Goal: Task Accomplishment & Management: Complete application form

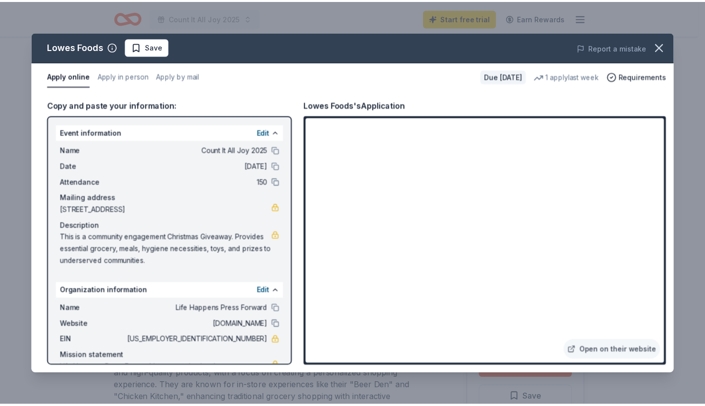
scroll to position [127, 0]
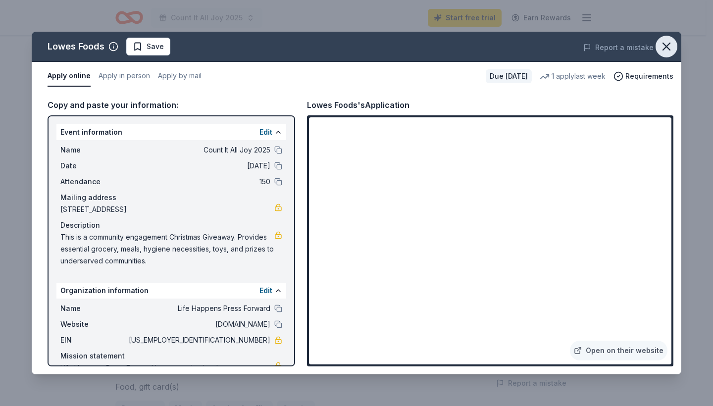
click at [671, 45] on icon "button" at bounding box center [666, 47] width 14 height 14
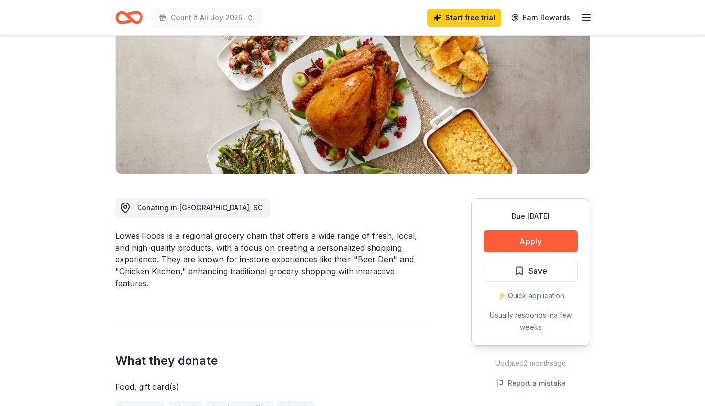
scroll to position [0, 0]
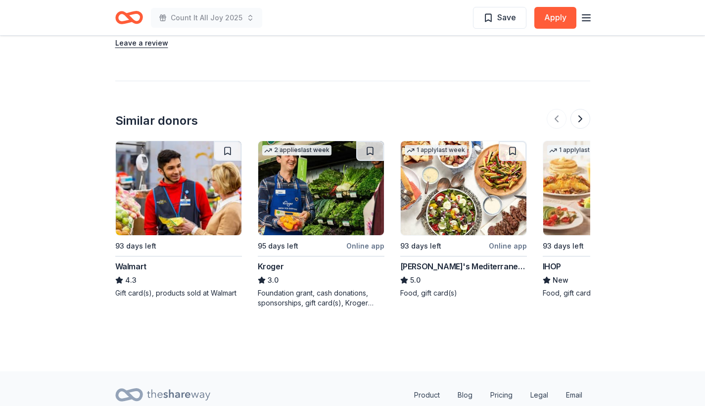
scroll to position [1134, 0]
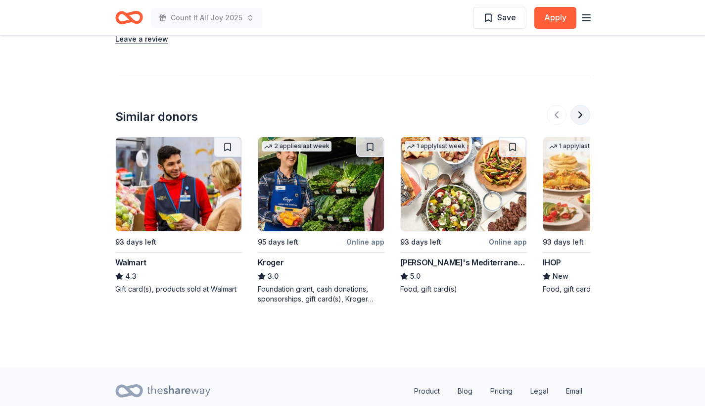
click at [585, 110] on button at bounding box center [581, 115] width 20 height 20
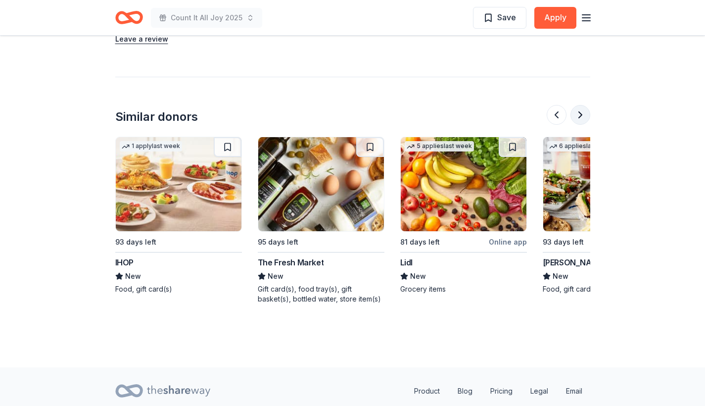
click at [584, 110] on button at bounding box center [581, 115] width 20 height 20
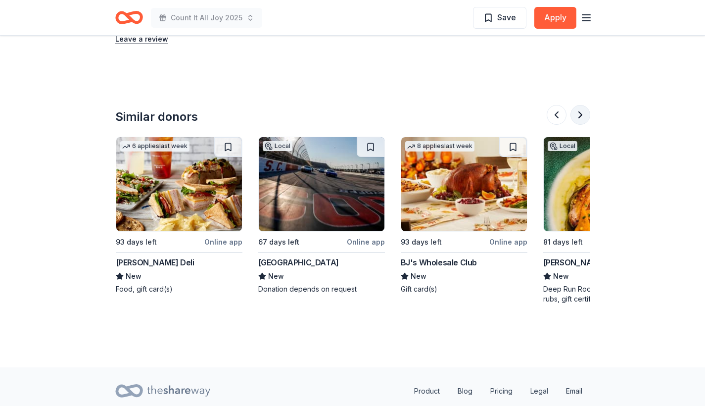
scroll to position [0, 856]
click at [584, 118] on button at bounding box center [581, 115] width 20 height 20
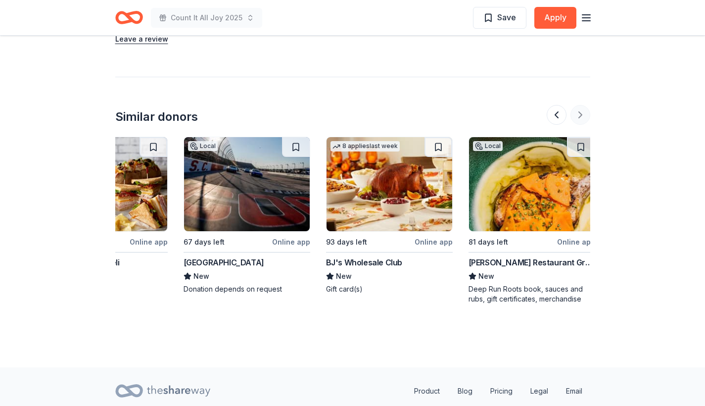
scroll to position [0, 935]
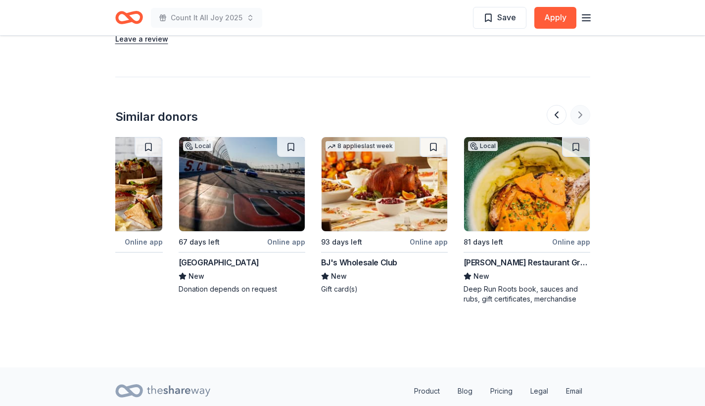
click at [584, 118] on div at bounding box center [569, 115] width 44 height 20
click at [580, 116] on div at bounding box center [569, 115] width 44 height 20
click at [548, 113] on button at bounding box center [557, 115] width 20 height 20
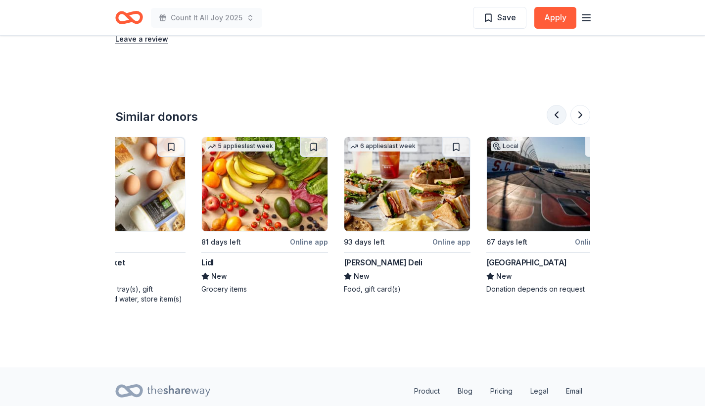
scroll to position [0, 570]
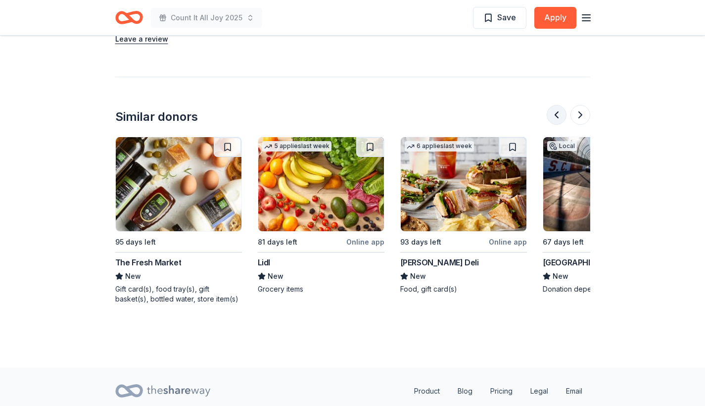
click at [548, 115] on button at bounding box center [557, 115] width 20 height 20
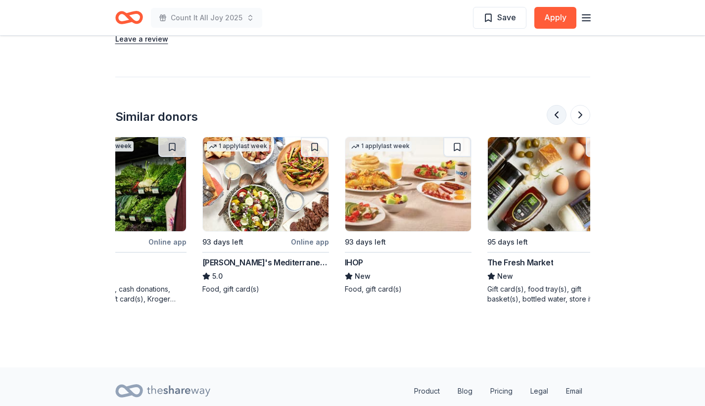
scroll to position [0, 143]
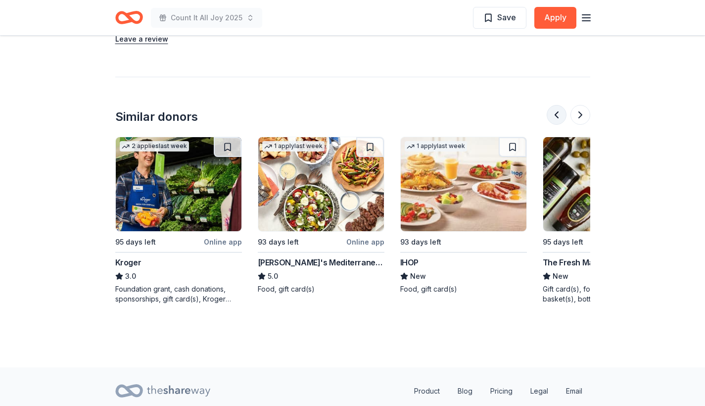
click at [554, 113] on button at bounding box center [557, 115] width 20 height 20
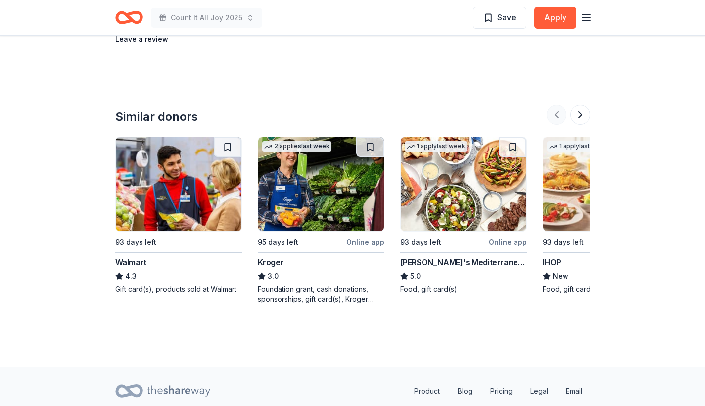
click at [554, 113] on div at bounding box center [569, 115] width 44 height 20
click at [132, 261] on div "Walmart" at bounding box center [130, 262] width 31 height 12
click at [555, 115] on div at bounding box center [569, 115] width 44 height 20
click at [582, 116] on button at bounding box center [581, 115] width 20 height 20
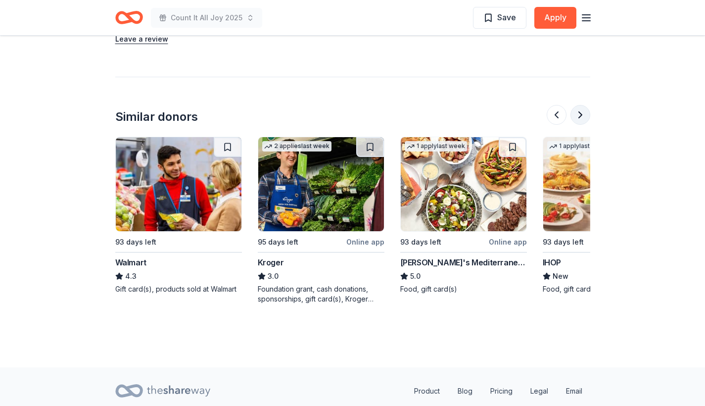
scroll to position [0, 428]
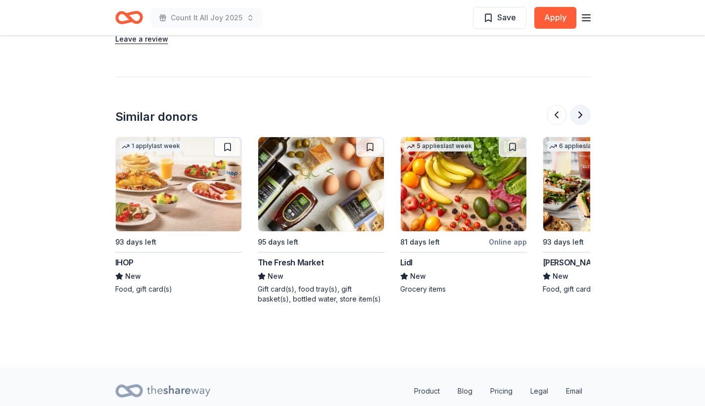
click at [584, 119] on button at bounding box center [581, 115] width 20 height 20
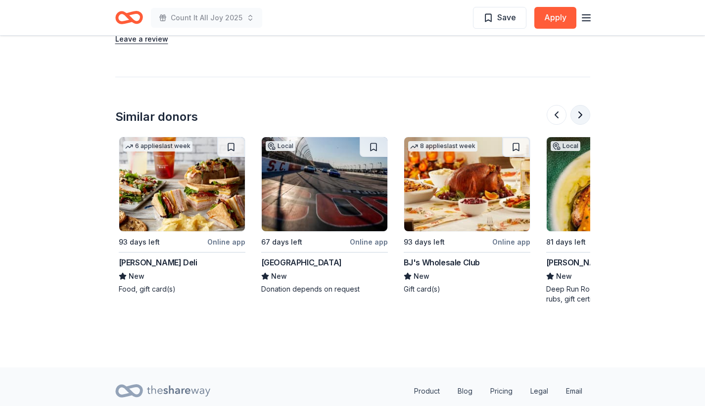
scroll to position [0, 856]
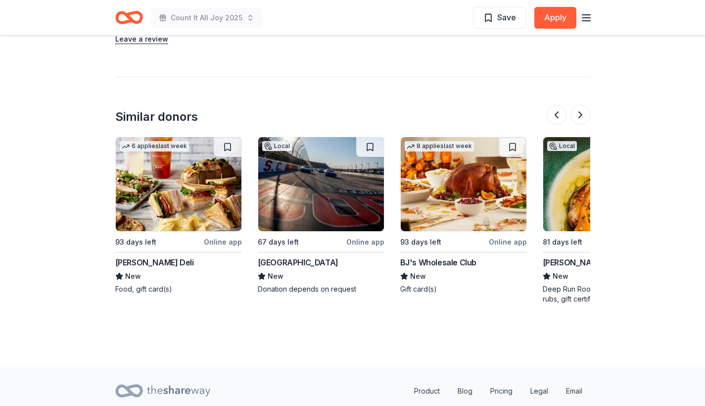
click at [147, 267] on div "McAlister's Deli" at bounding box center [154, 262] width 79 height 12
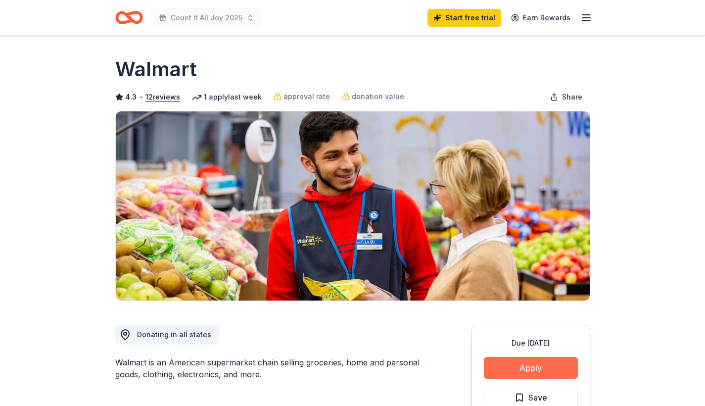
click at [513, 368] on button "Apply" at bounding box center [531, 368] width 94 height 22
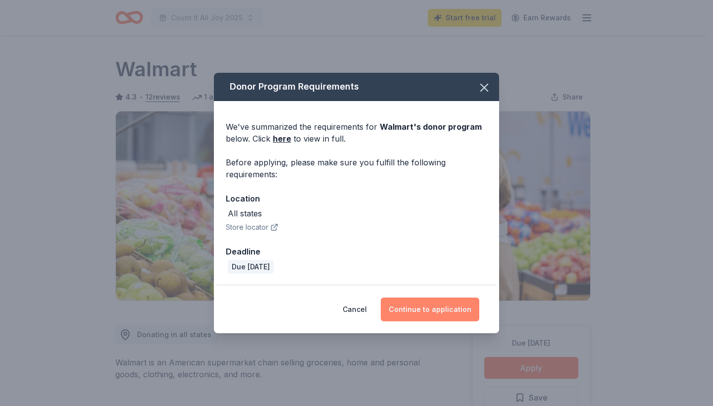
click at [424, 309] on button "Continue to application" at bounding box center [430, 310] width 99 height 24
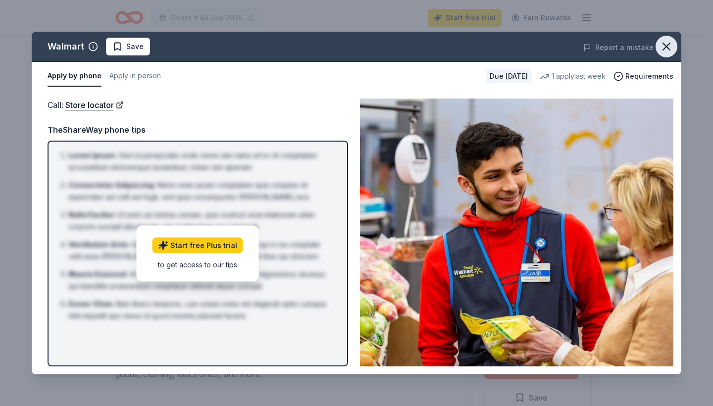
click at [666, 45] on icon "button" at bounding box center [666, 47] width 14 height 14
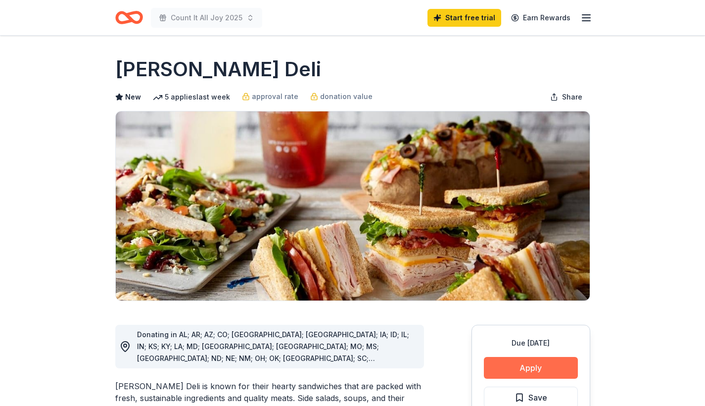
click at [517, 364] on button "Apply" at bounding box center [531, 368] width 94 height 22
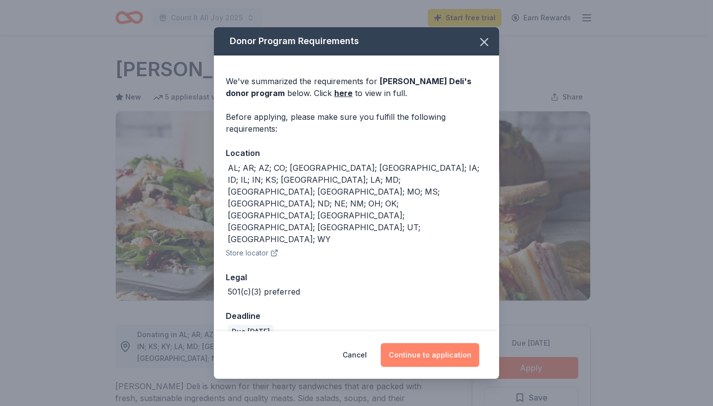
click at [415, 343] on button "Continue to application" at bounding box center [430, 355] width 99 height 24
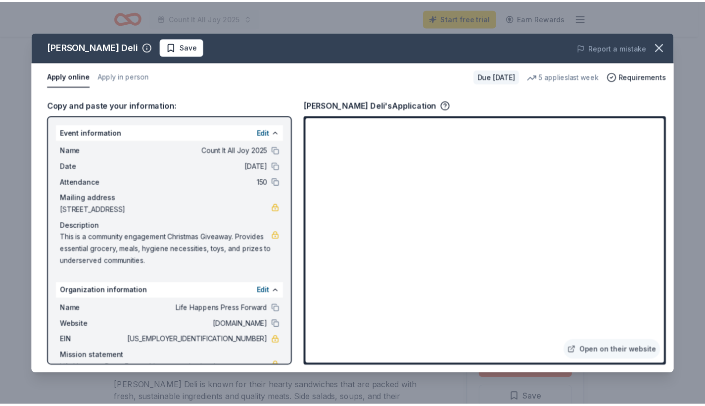
scroll to position [44, 0]
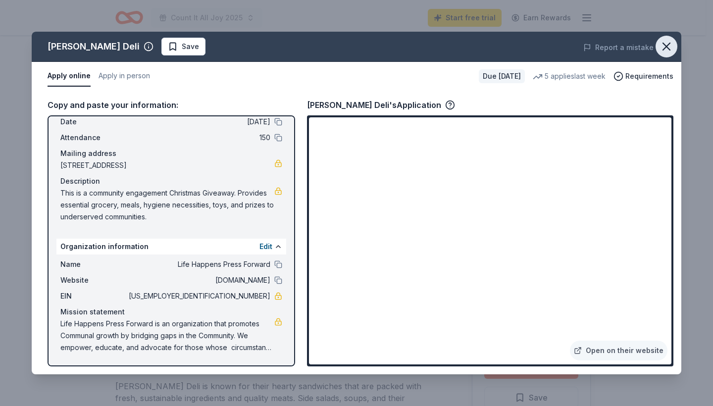
click at [667, 46] on icon "button" at bounding box center [666, 46] width 7 height 7
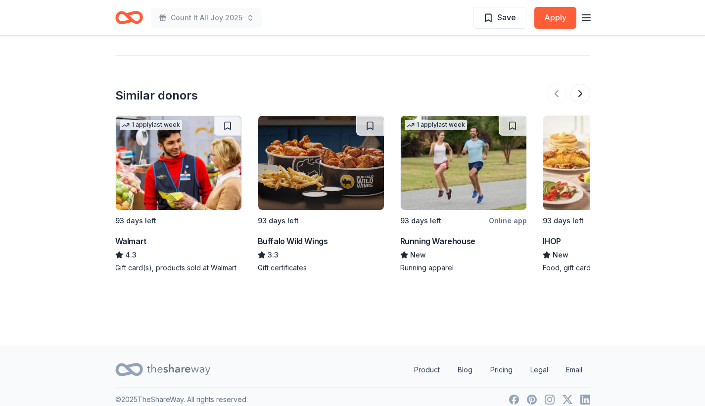
scroll to position [1024, 0]
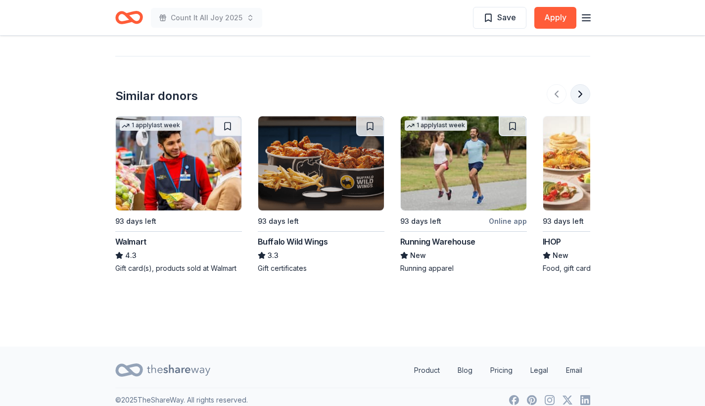
click at [579, 88] on button at bounding box center [581, 94] width 20 height 20
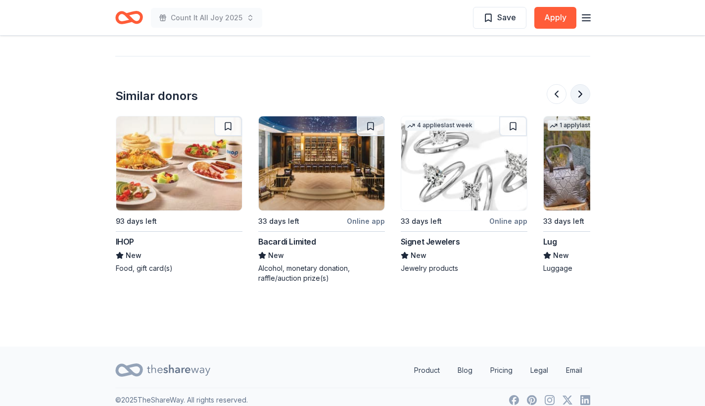
scroll to position [0, 428]
click at [438, 236] on div "Signet Jewelers New Jewelry products" at bounding box center [464, 255] width 127 height 38
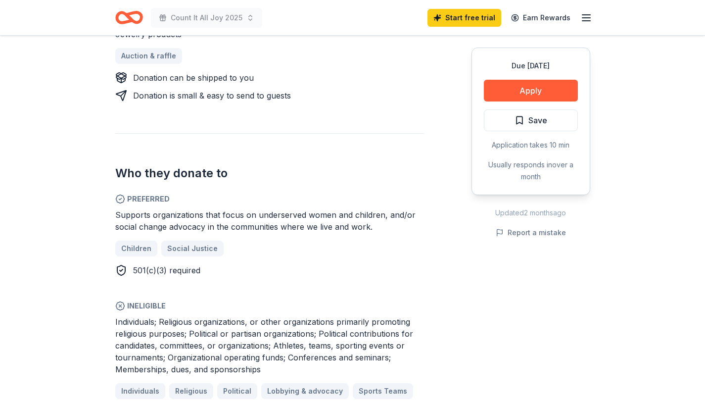
scroll to position [556, 0]
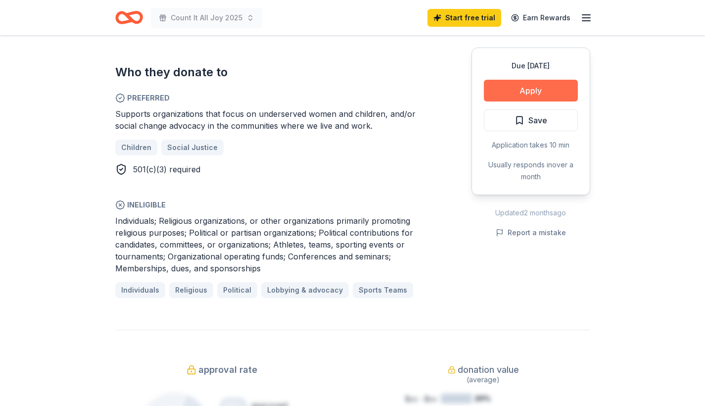
click at [563, 94] on button "Apply" at bounding box center [531, 91] width 94 height 22
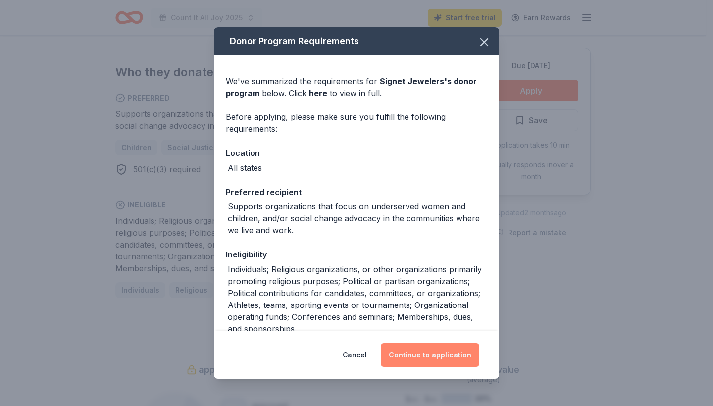
click at [446, 348] on button "Continue to application" at bounding box center [430, 355] width 99 height 24
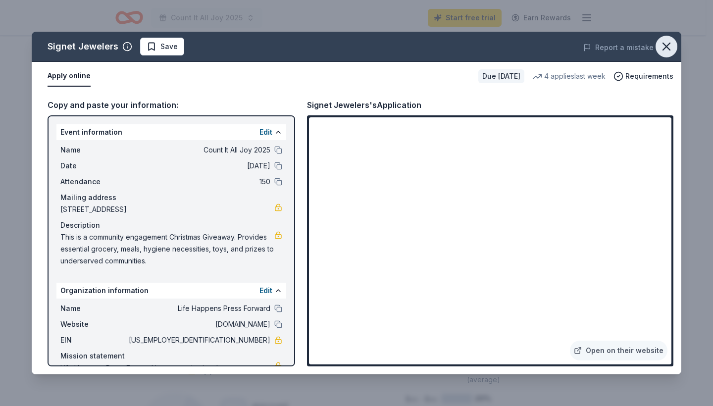
click at [664, 51] on icon "button" at bounding box center [666, 47] width 14 height 14
